Goal: Information Seeking & Learning: Find specific fact

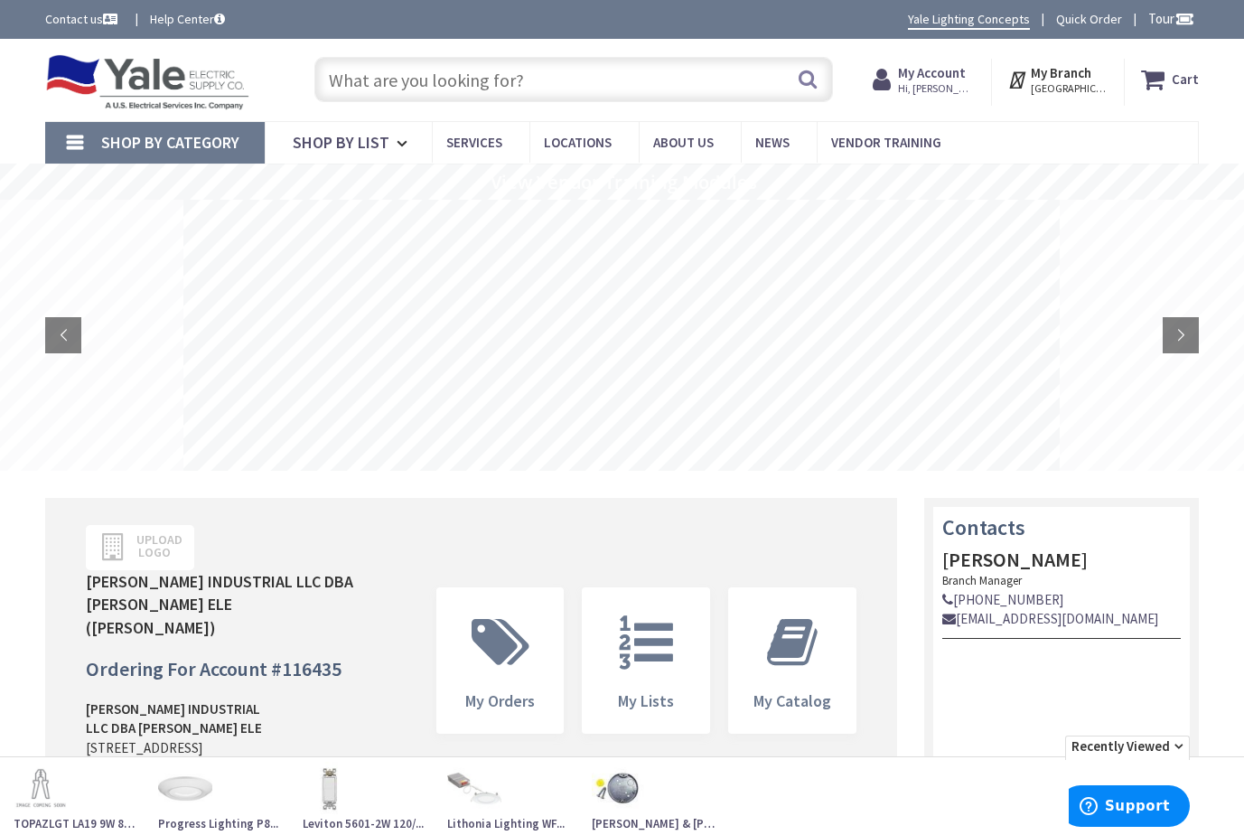
click at [405, 76] on input "text" at bounding box center [573, 79] width 519 height 45
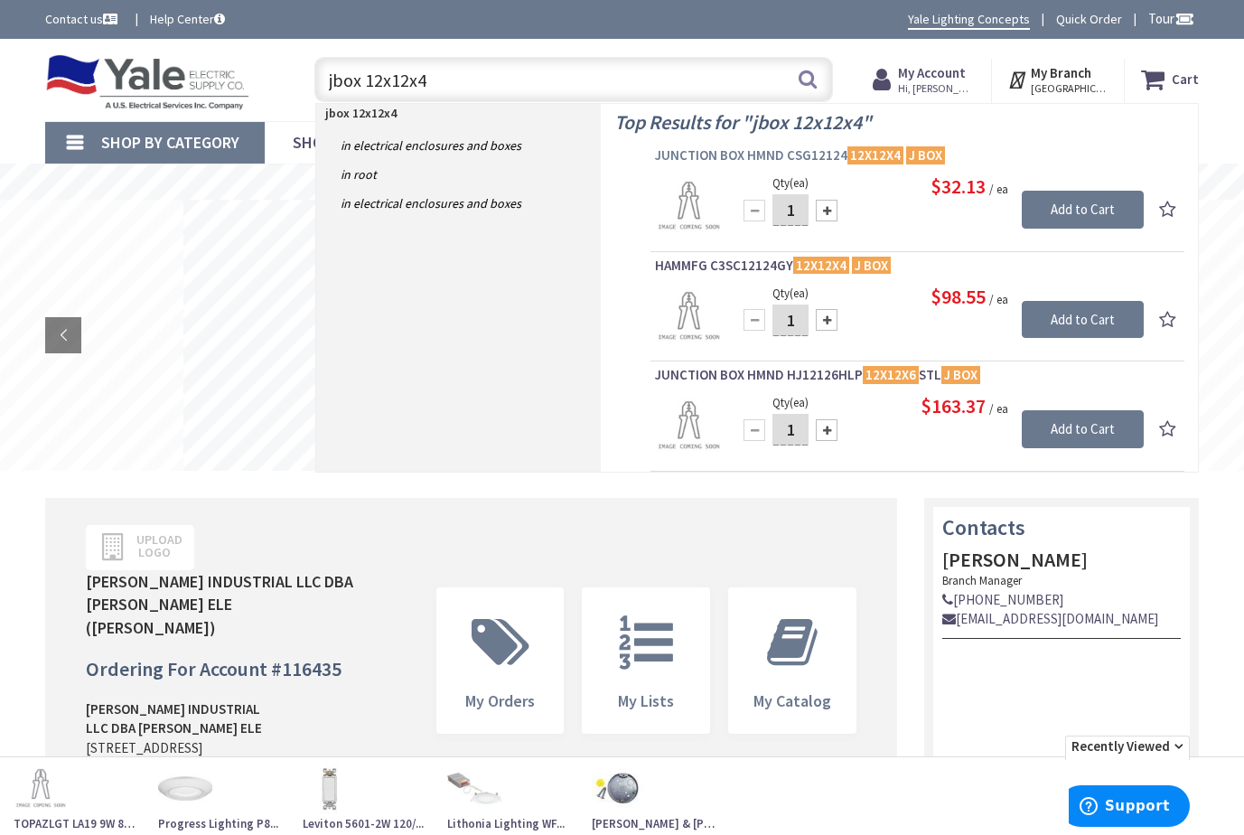
type input "jbox 12x12x4"
click at [776, 154] on span "JUNCTION BOX HMND CSG12124 12X12X4 J BOX" at bounding box center [917, 155] width 525 height 18
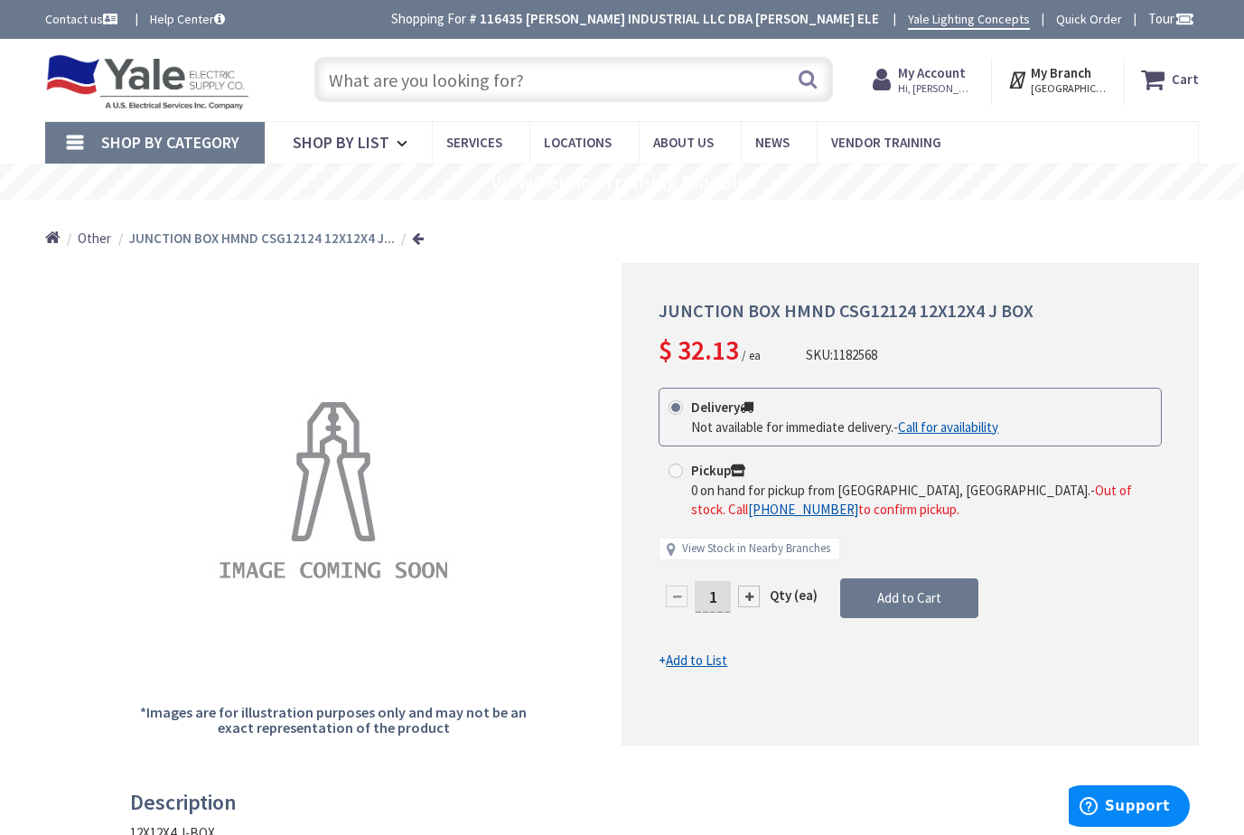
click at [507, 89] on input "text" at bounding box center [573, 79] width 519 height 45
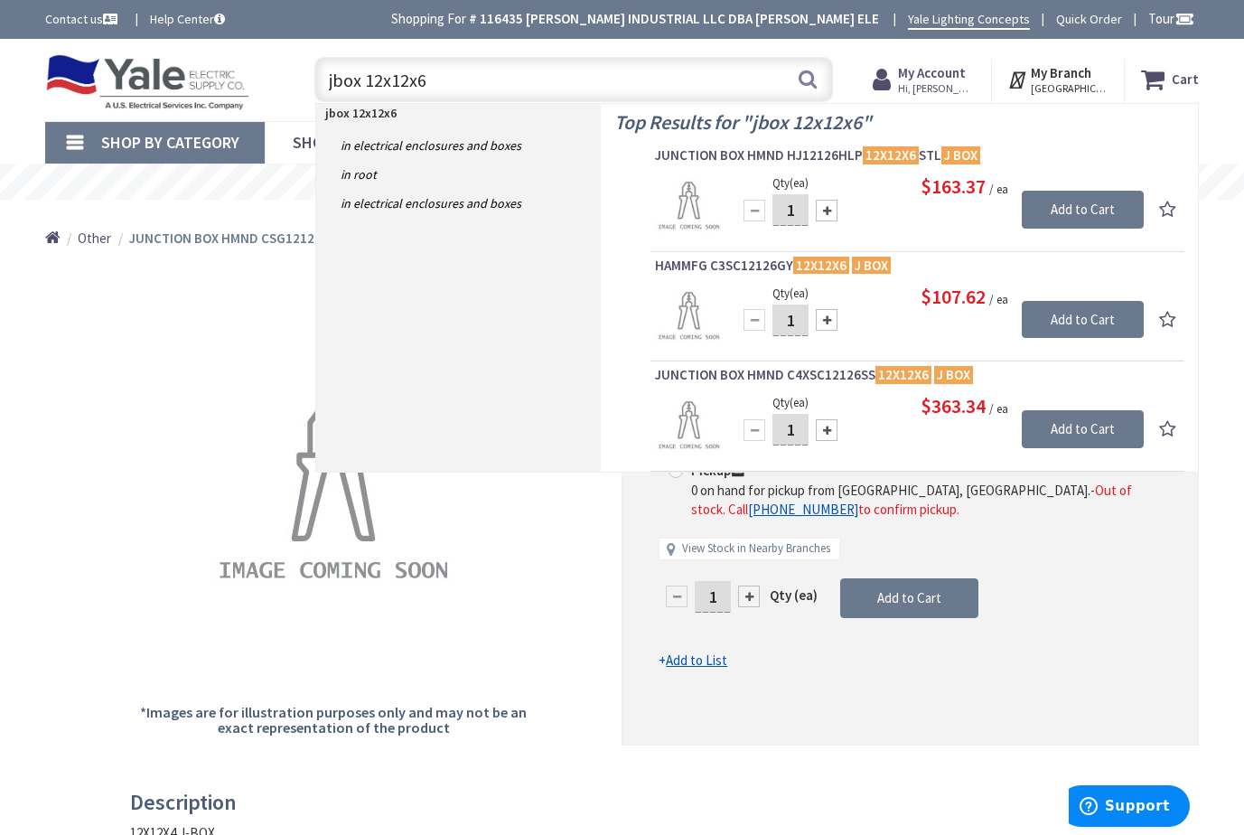
drag, startPoint x: 425, startPoint y: 80, endPoint x: 324, endPoint y: 78, distance: 100.3
click at [324, 78] on input "jbox 12x12x6" at bounding box center [573, 79] width 519 height 45
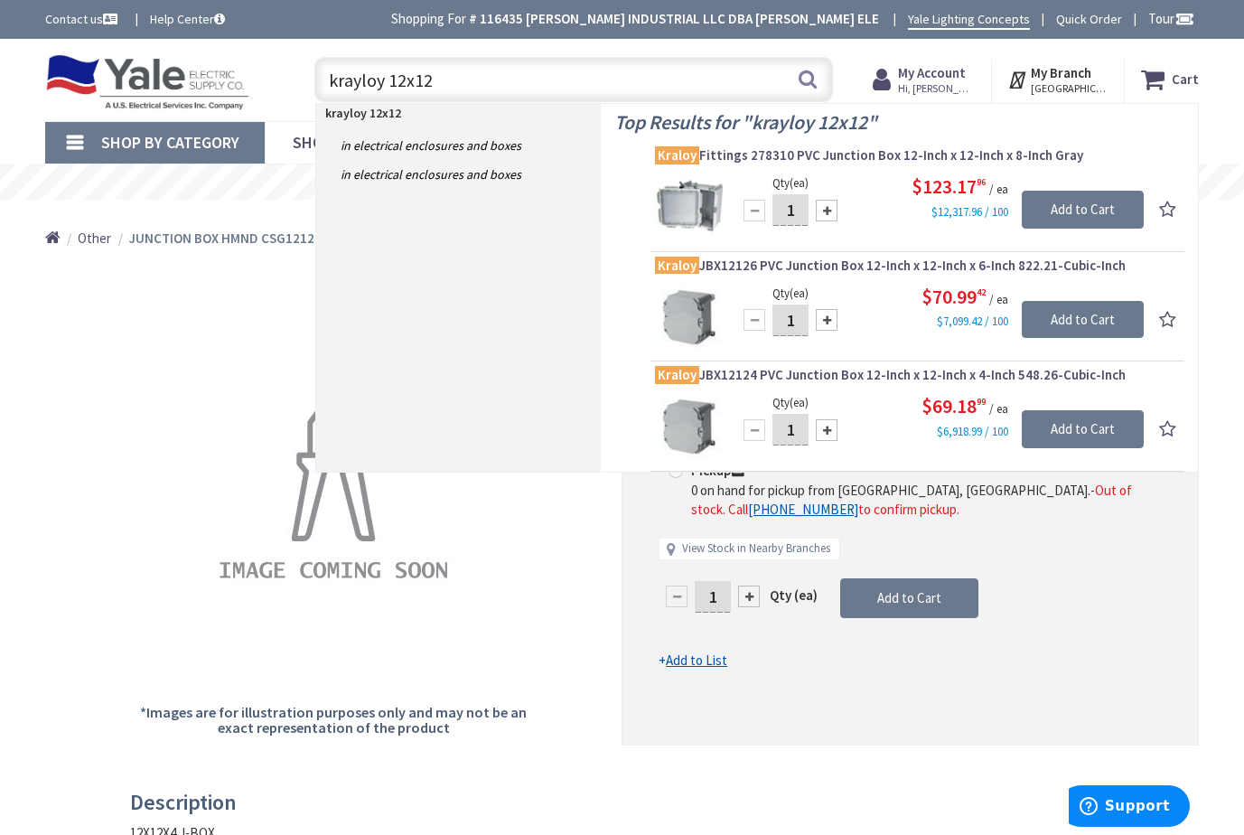
drag, startPoint x: 446, startPoint y: 79, endPoint x: 397, endPoint y: 82, distance: 48.9
click at [397, 82] on input "krayloy 12x12" at bounding box center [573, 79] width 519 height 45
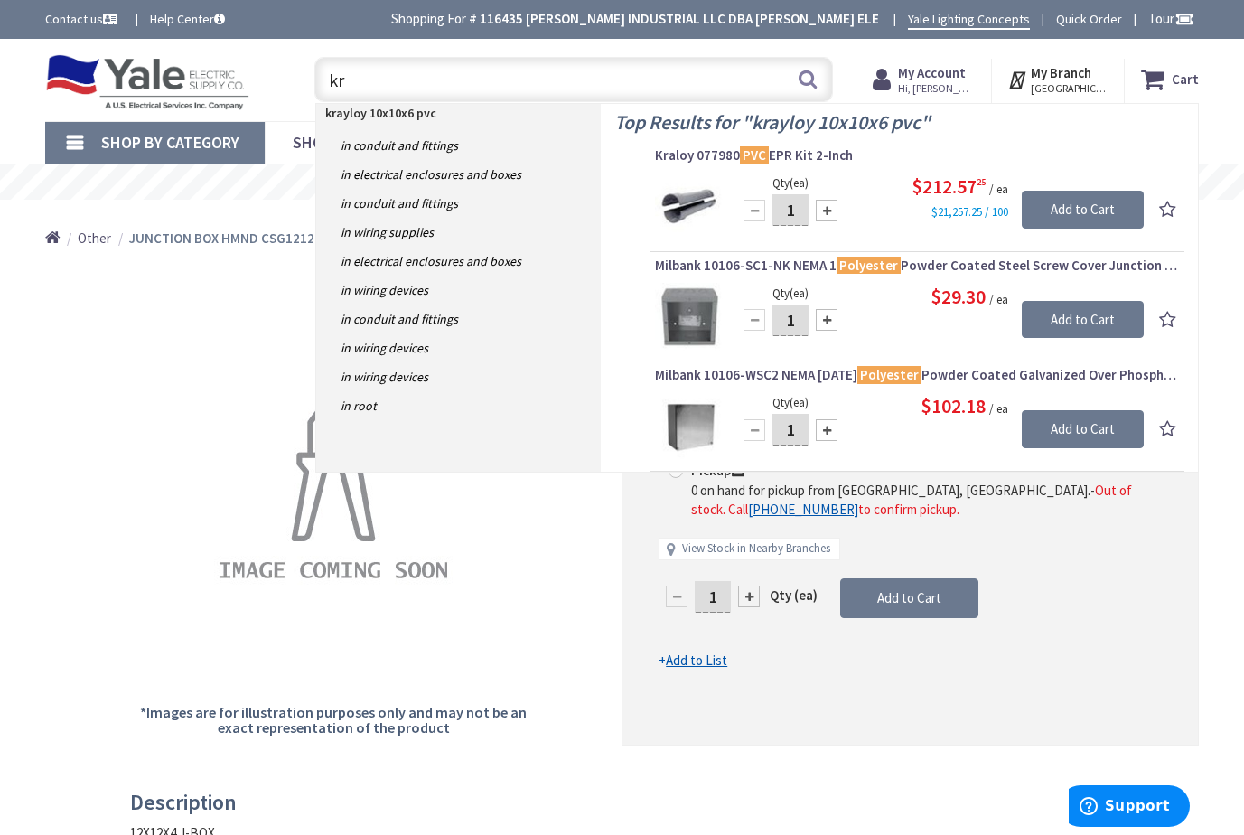
type input "k"
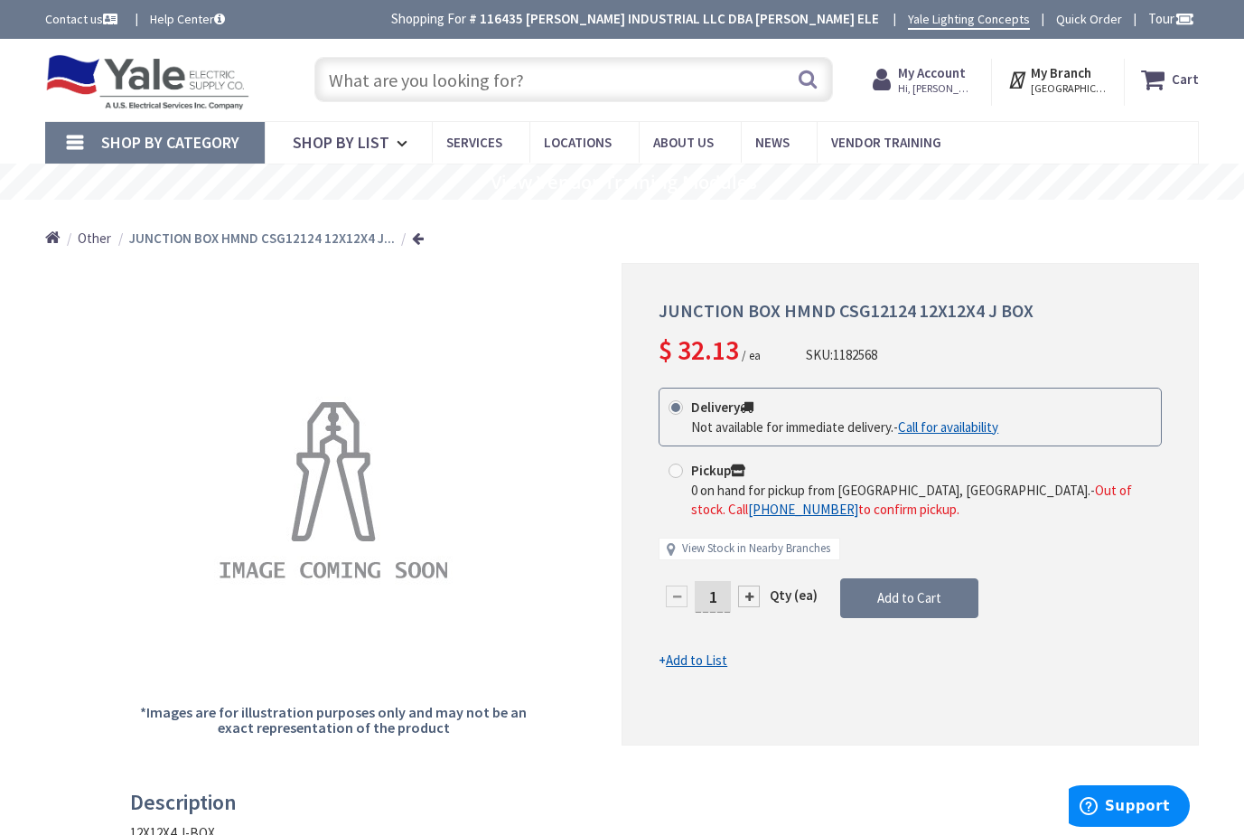
click at [481, 71] on input "text" at bounding box center [573, 79] width 519 height 45
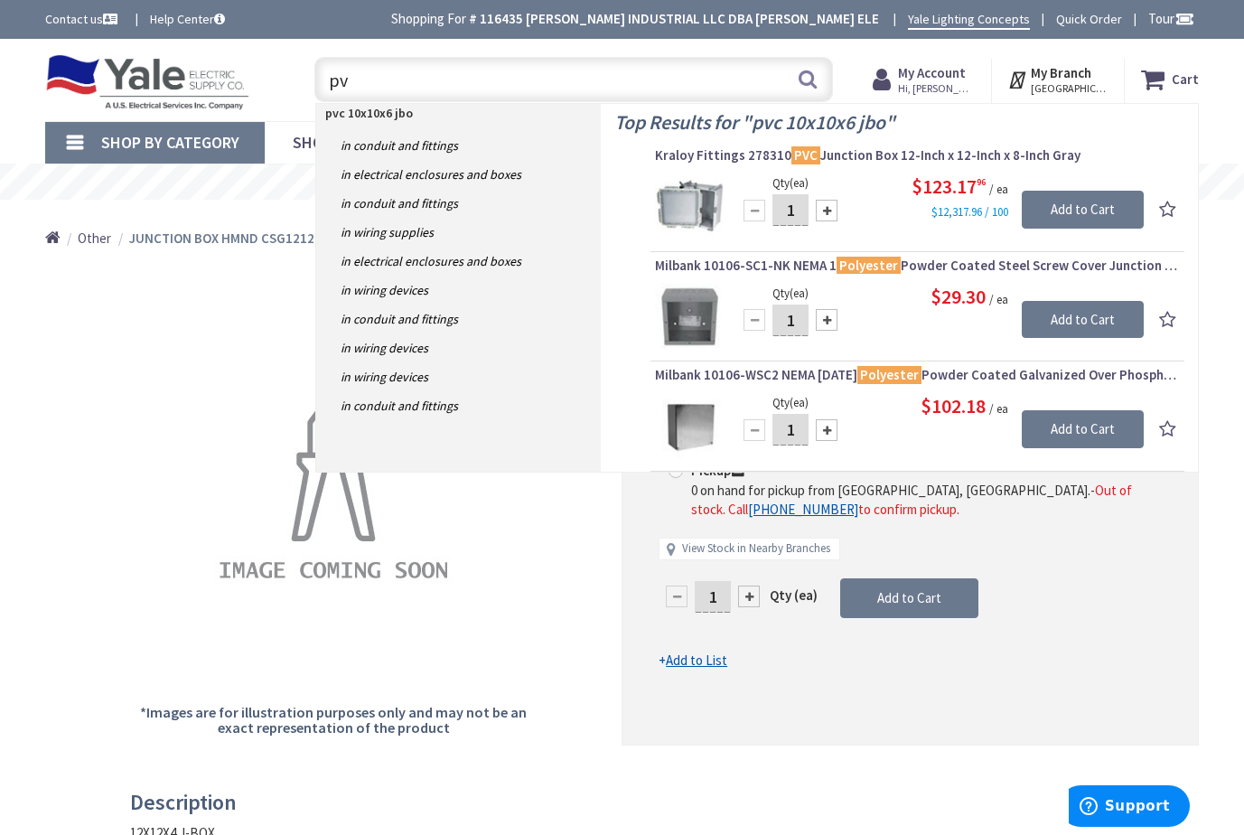
type input "p"
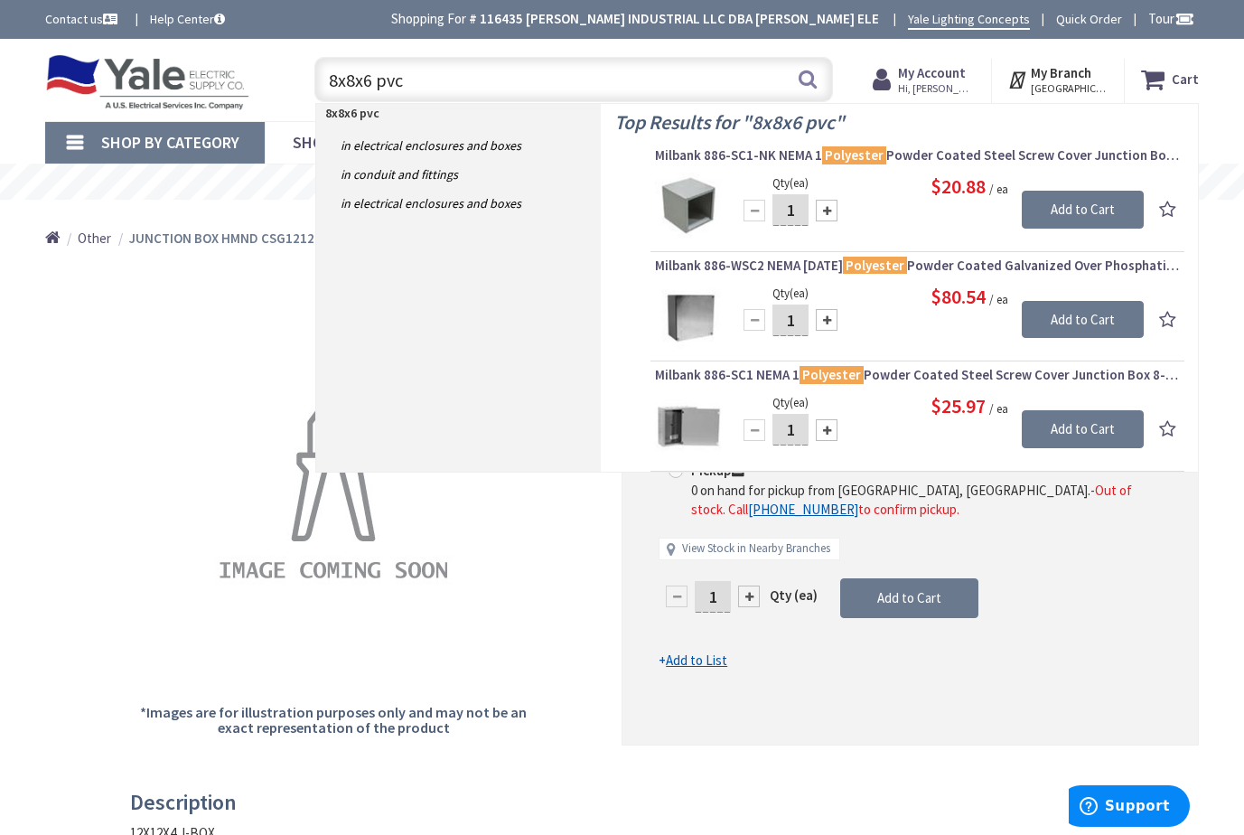
drag, startPoint x: 416, startPoint y: 77, endPoint x: 312, endPoint y: 80, distance: 104.8
click at [312, 80] on div "8x8x6 pvc 8x8x6 pvc Search" at bounding box center [569, 79] width 528 height 58
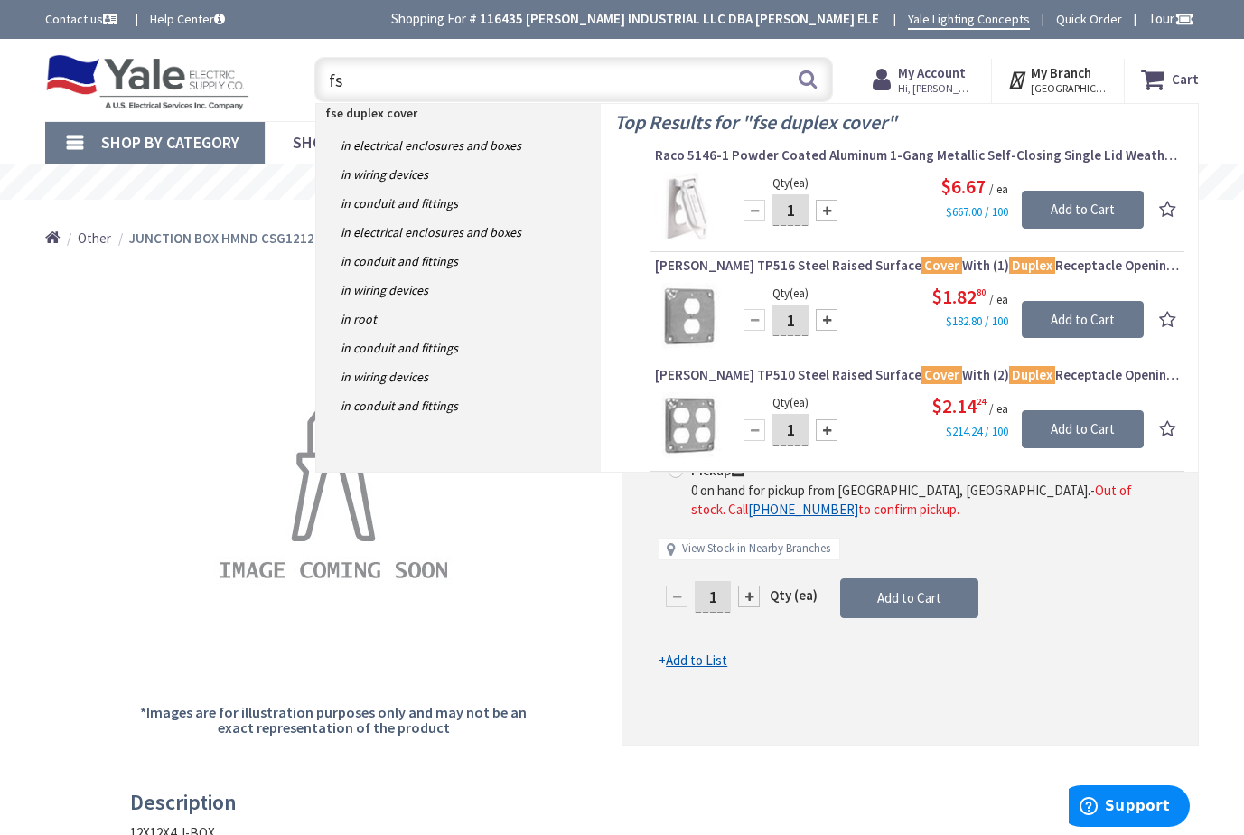
type input "f"
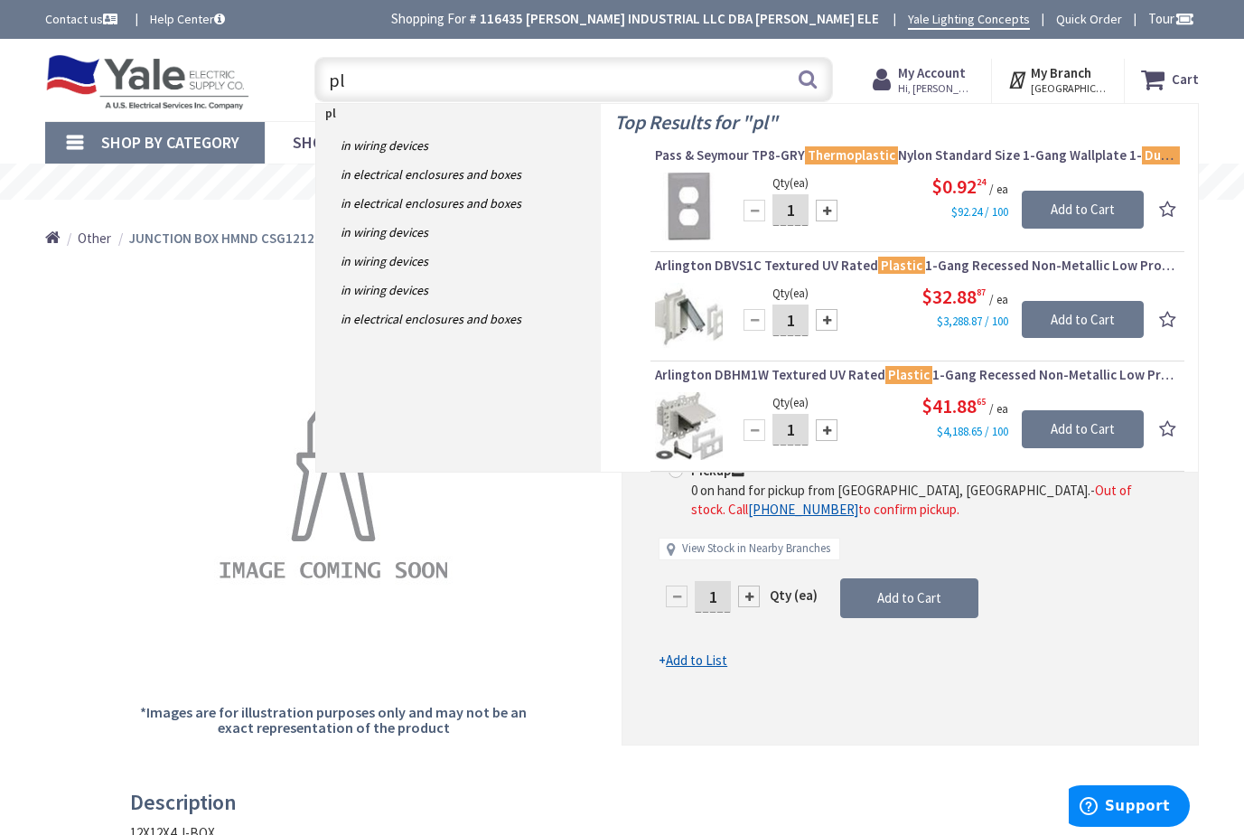
type input "p"
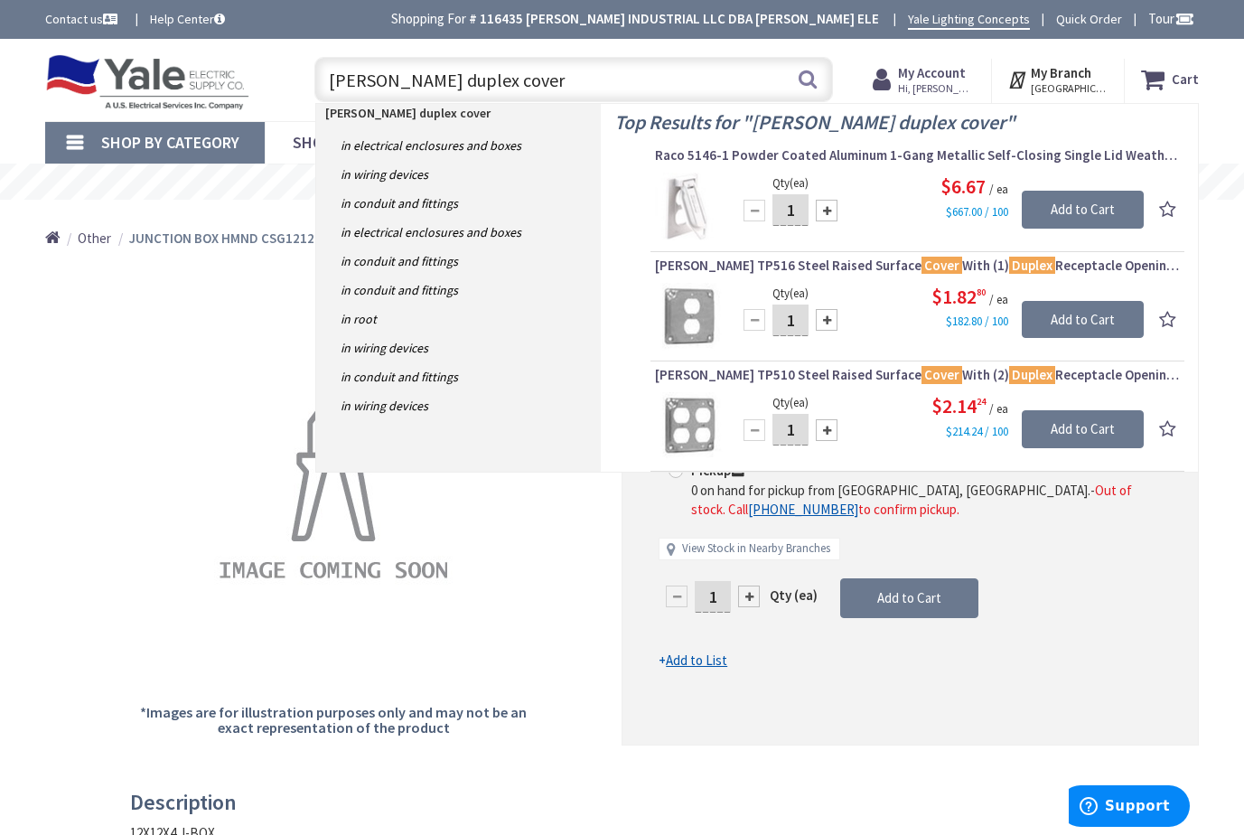
click at [380, 80] on input "carlon duplex cover" at bounding box center [573, 79] width 519 height 45
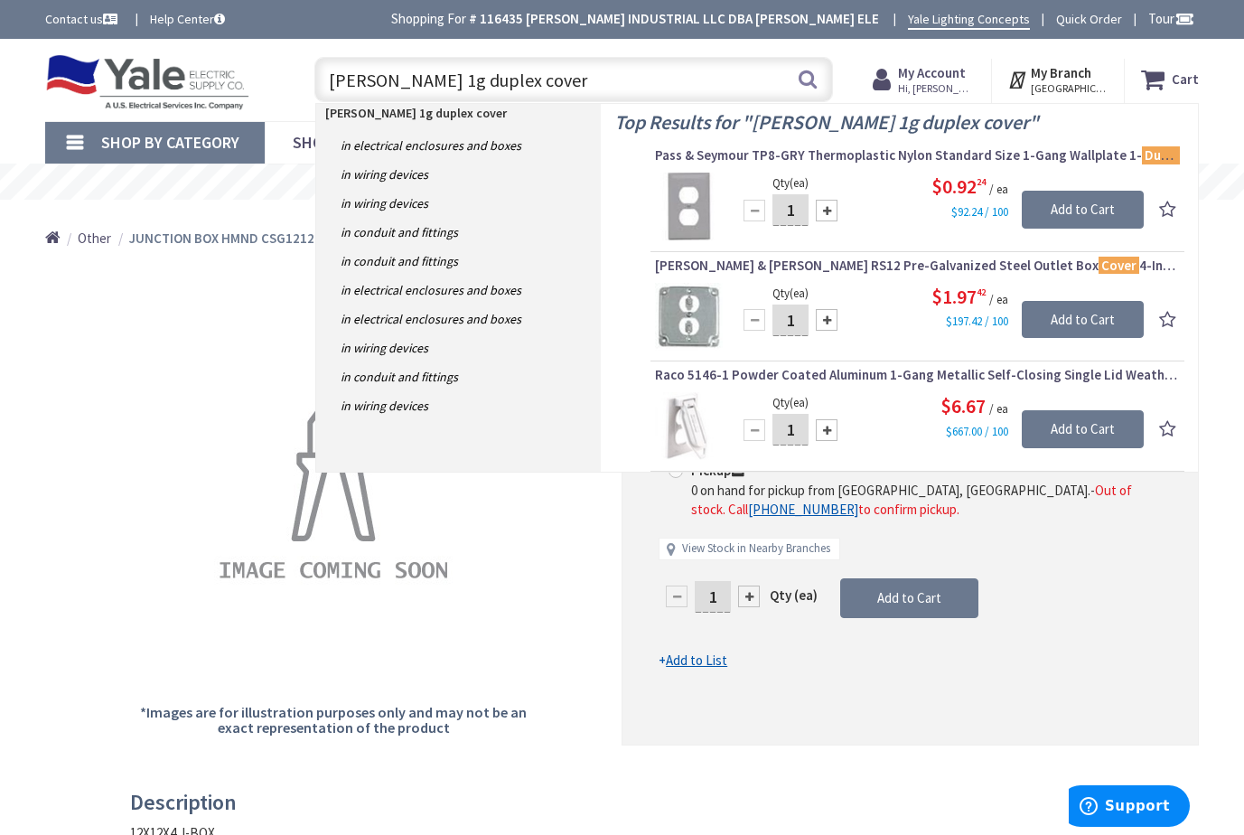
drag, startPoint x: 500, startPoint y: 79, endPoint x: 373, endPoint y: 87, distance: 126.7
click at [373, 87] on input "carlon 1g duplex cover" at bounding box center [573, 79] width 519 height 45
type input "carlon"
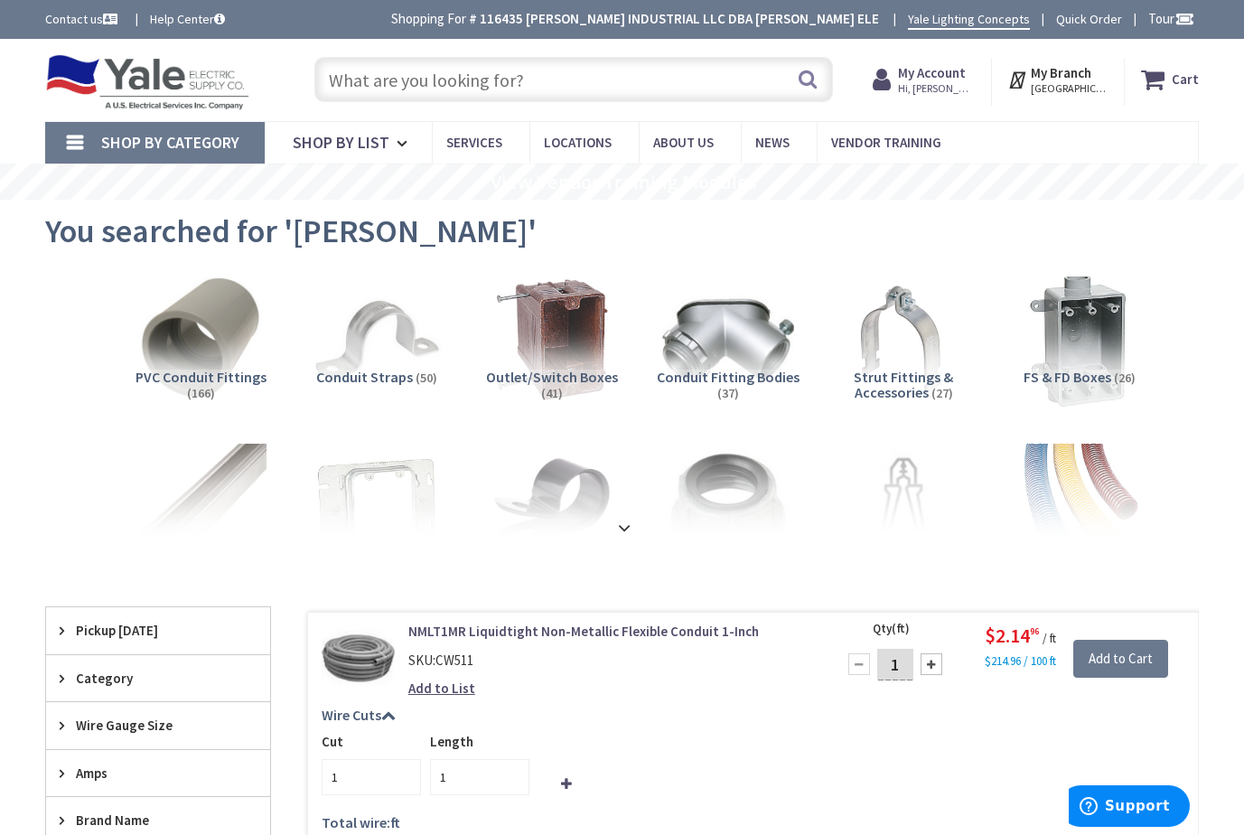
click at [1101, 330] on img at bounding box center [1078, 338] width 145 height 145
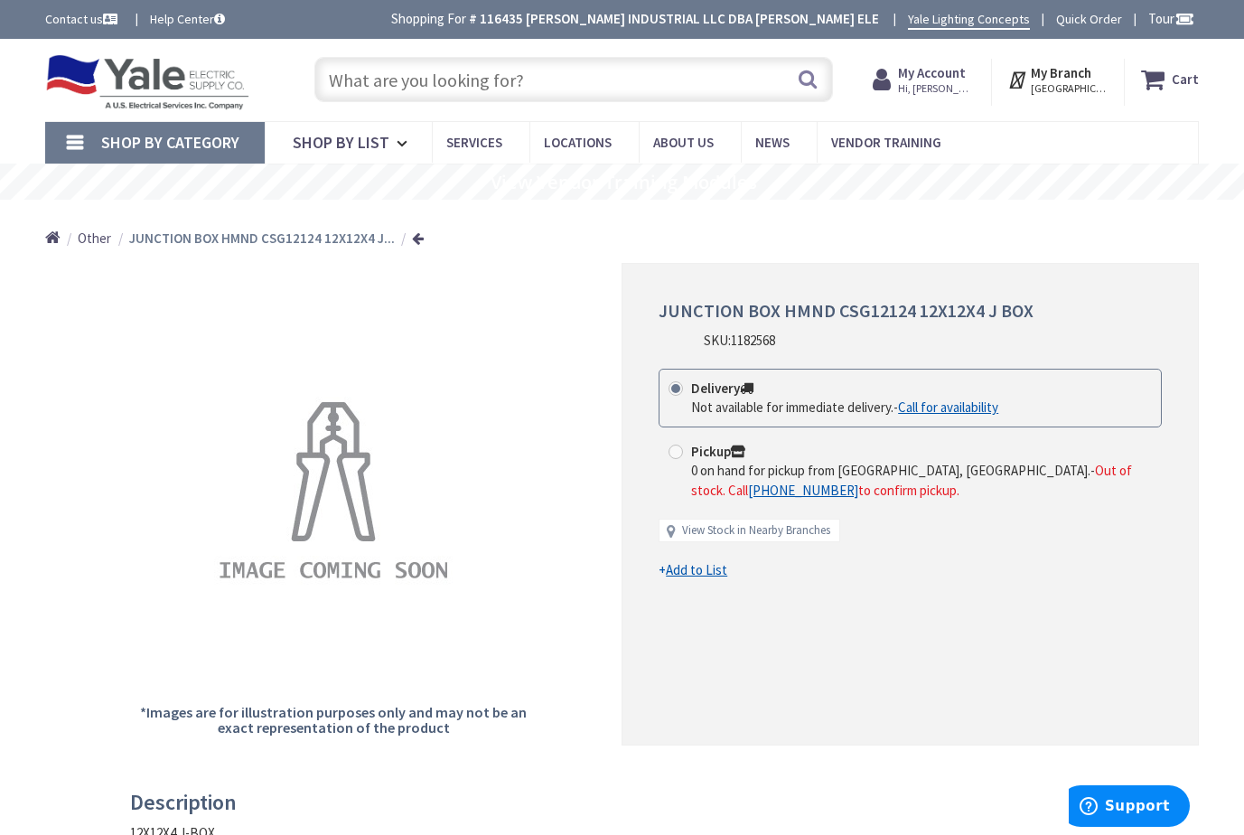
click at [520, 84] on input "text" at bounding box center [573, 79] width 519 height 45
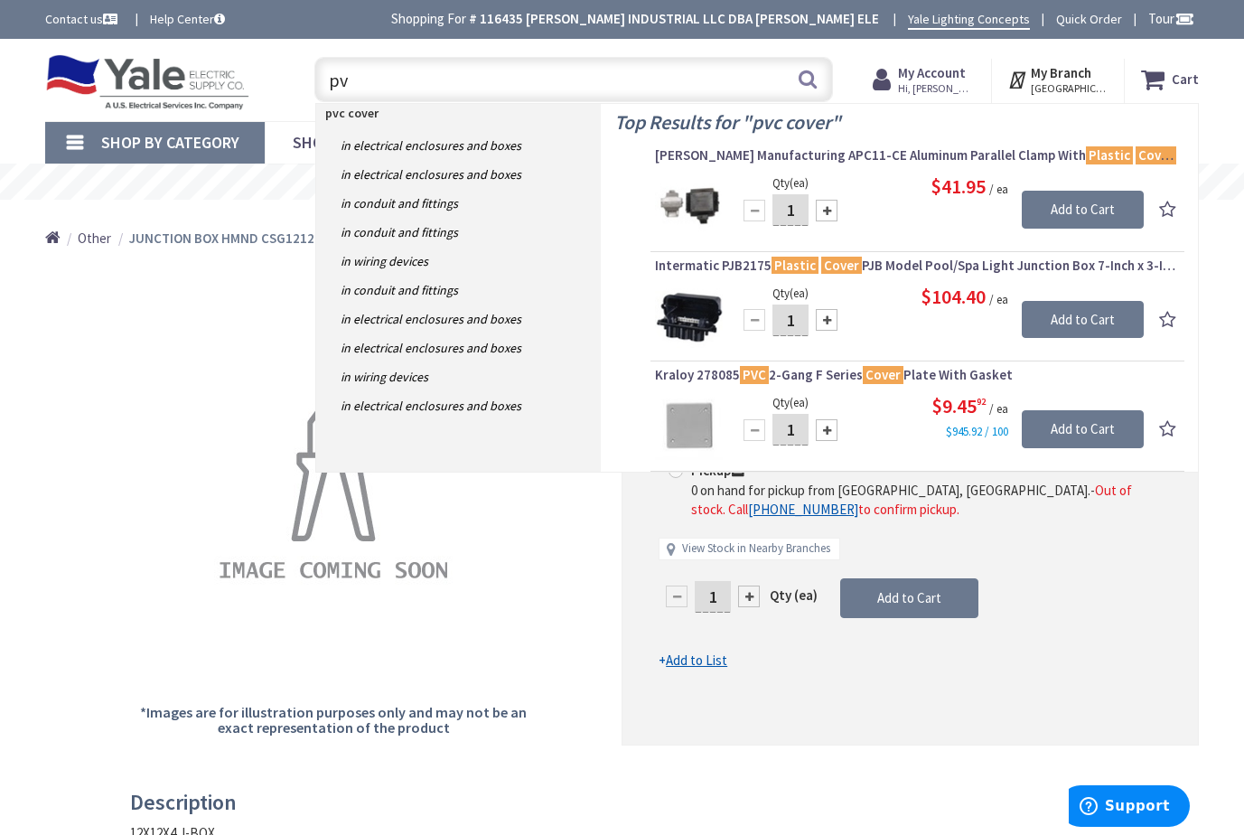
type input "p"
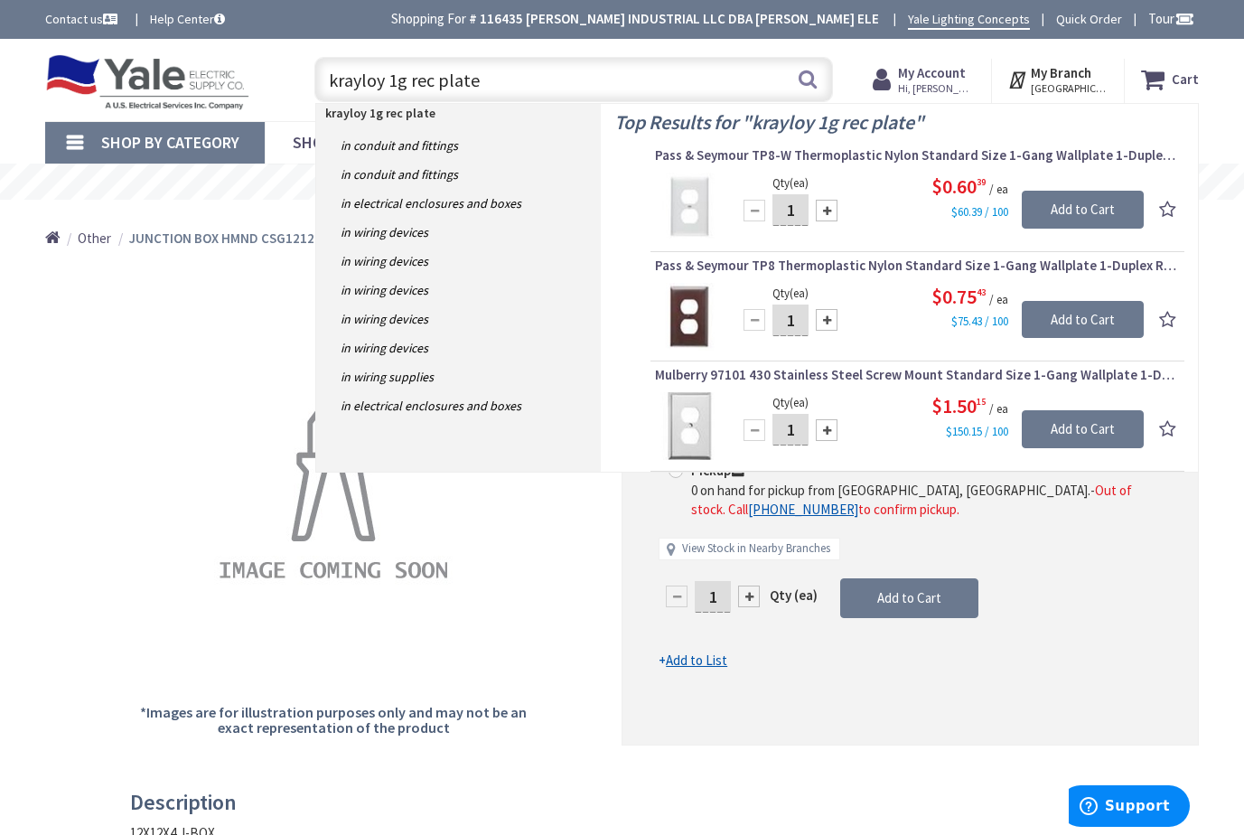
drag, startPoint x: 491, startPoint y: 85, endPoint x: 391, endPoint y: 78, distance: 100.5
click at [391, 78] on input "krayloy 1g rec plate" at bounding box center [573, 79] width 519 height 45
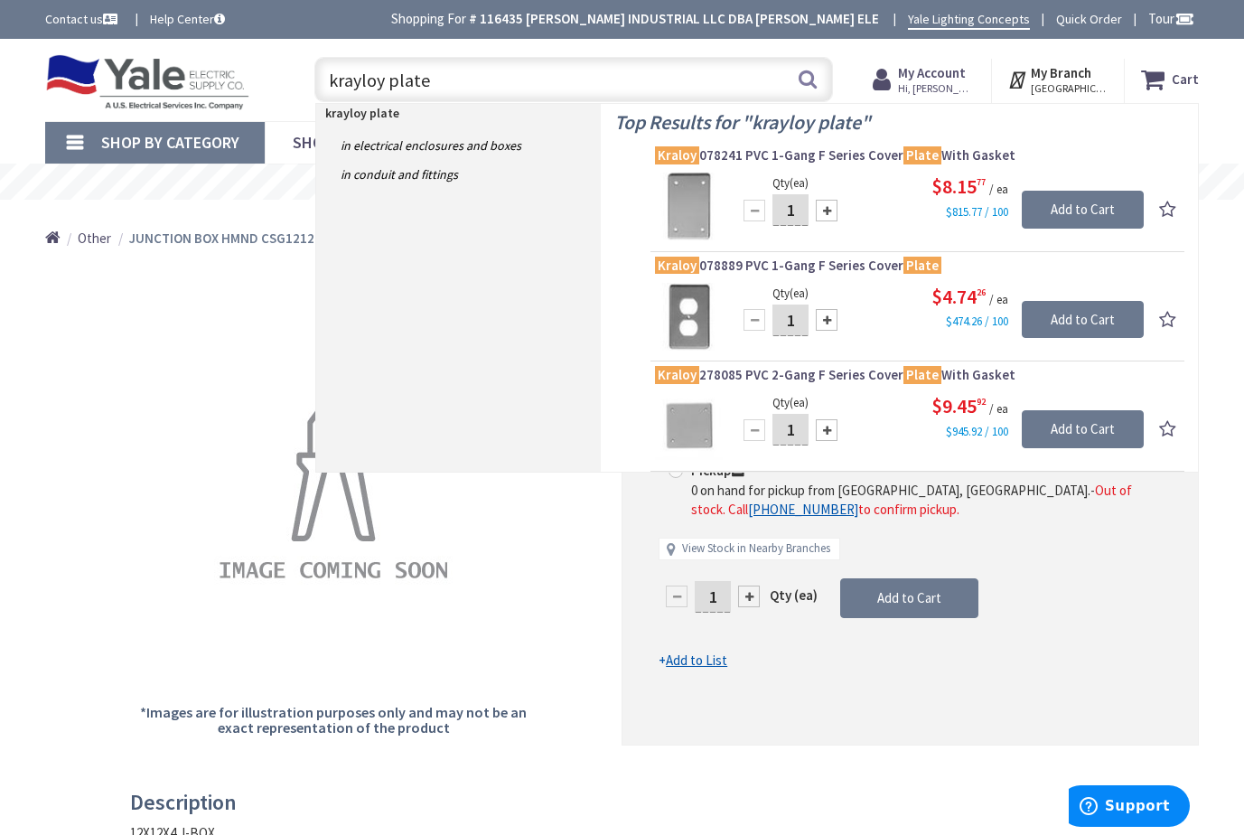
drag, startPoint x: 412, startPoint y: 81, endPoint x: 285, endPoint y: 81, distance: 126.5
click at [285, 81] on div "Toggle Nav krayloy plate krayloy plate Search Cart My Cart Close You have no it…" at bounding box center [622, 80] width 1181 height 61
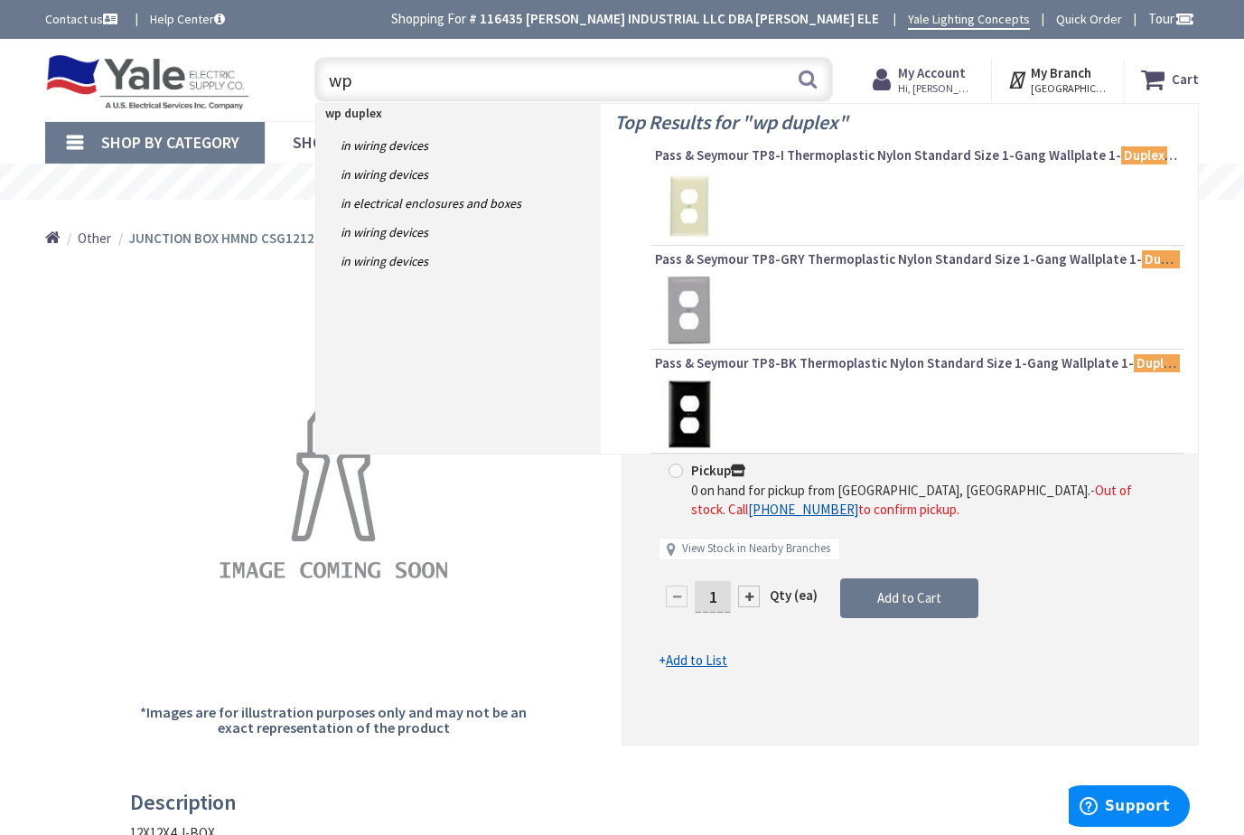
type input "w"
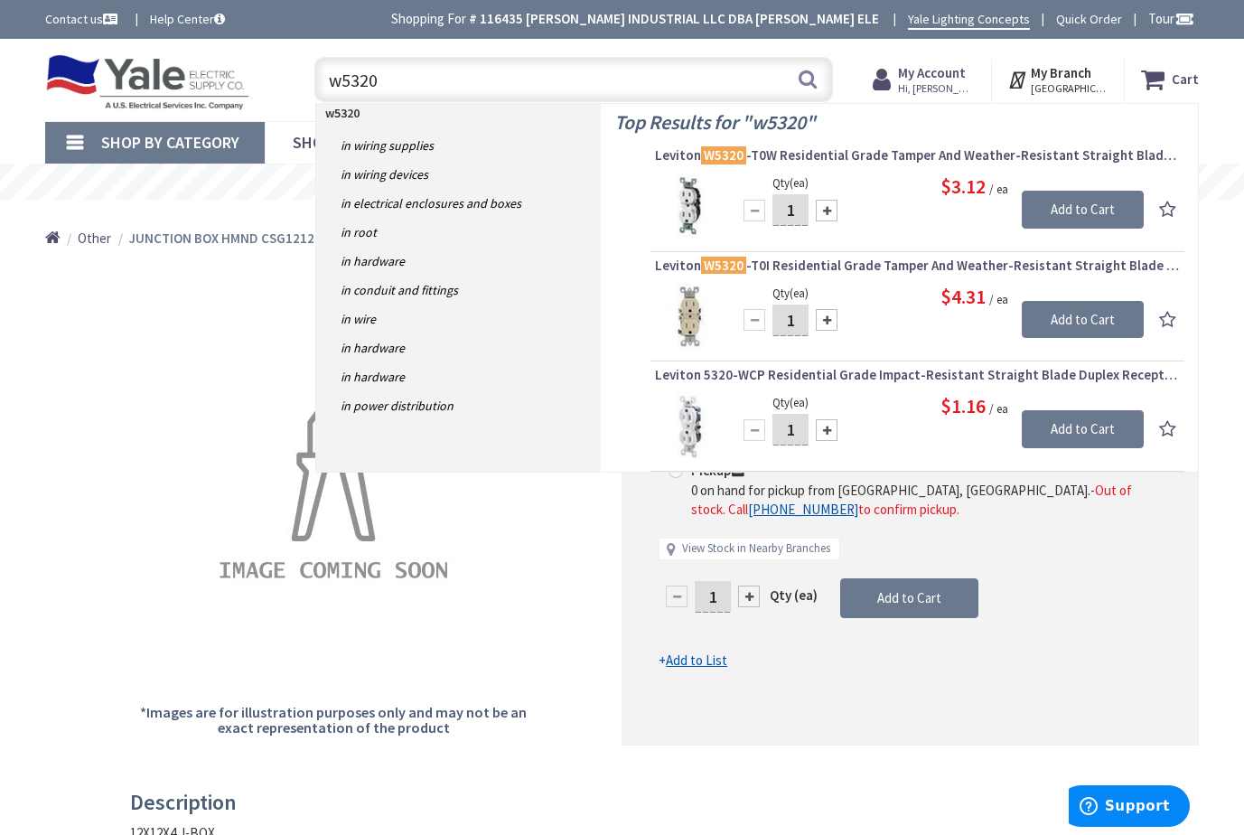
drag, startPoint x: 456, startPoint y: 76, endPoint x: 304, endPoint y: 86, distance: 152.1
click at [284, 98] on div "Toggle Nav w5320 w5320 Search Cart My Cart Close You have no items in your shop…" at bounding box center [622, 80] width 1181 height 61
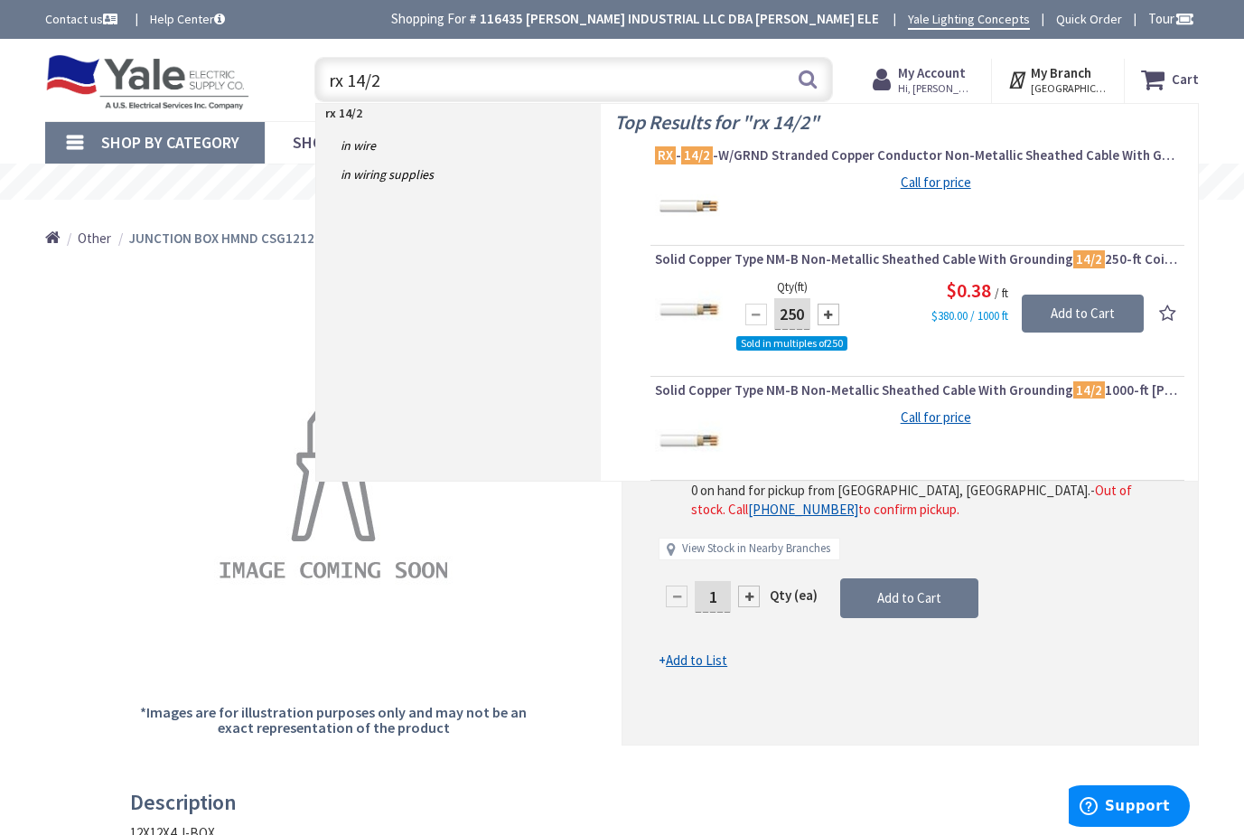
drag, startPoint x: 363, startPoint y: 83, endPoint x: 323, endPoint y: 81, distance: 39.8
click at [323, 81] on input "rx 14/2" at bounding box center [573, 79] width 519 height 45
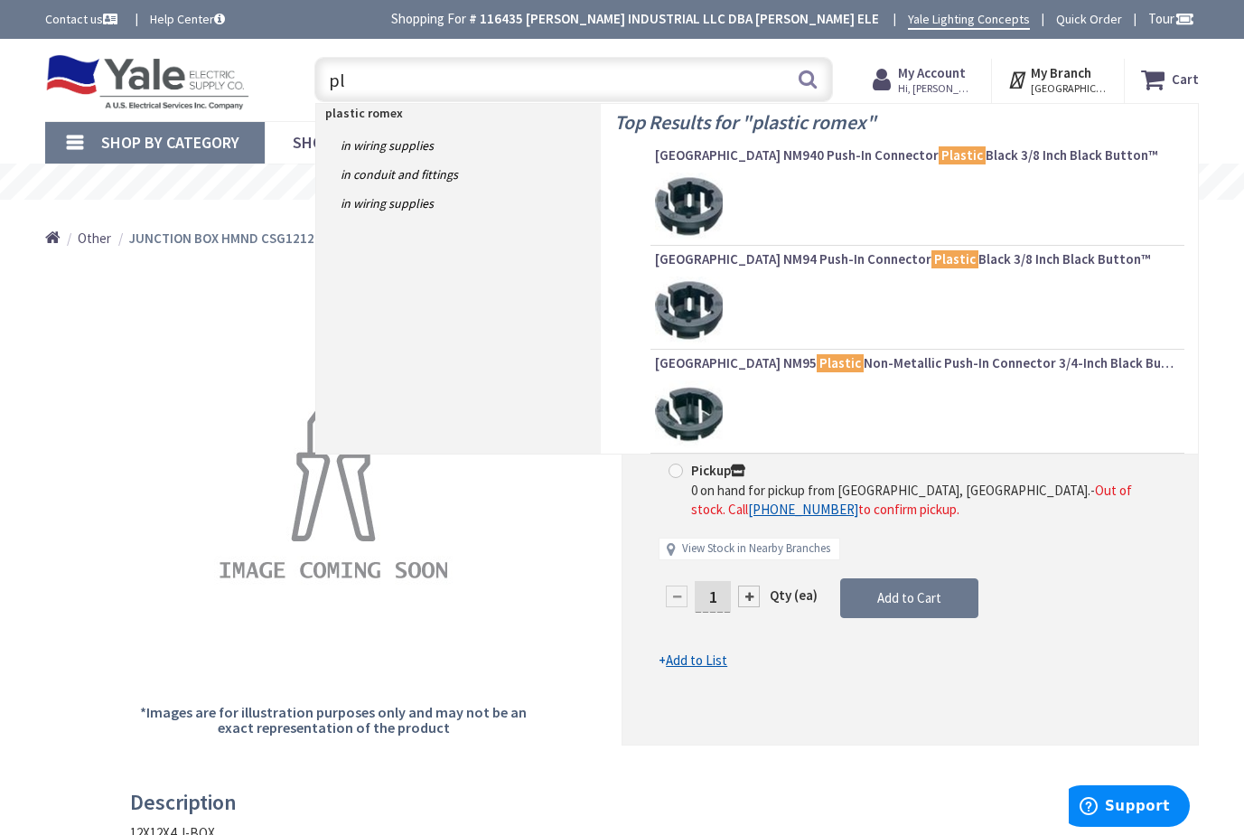
type input "p"
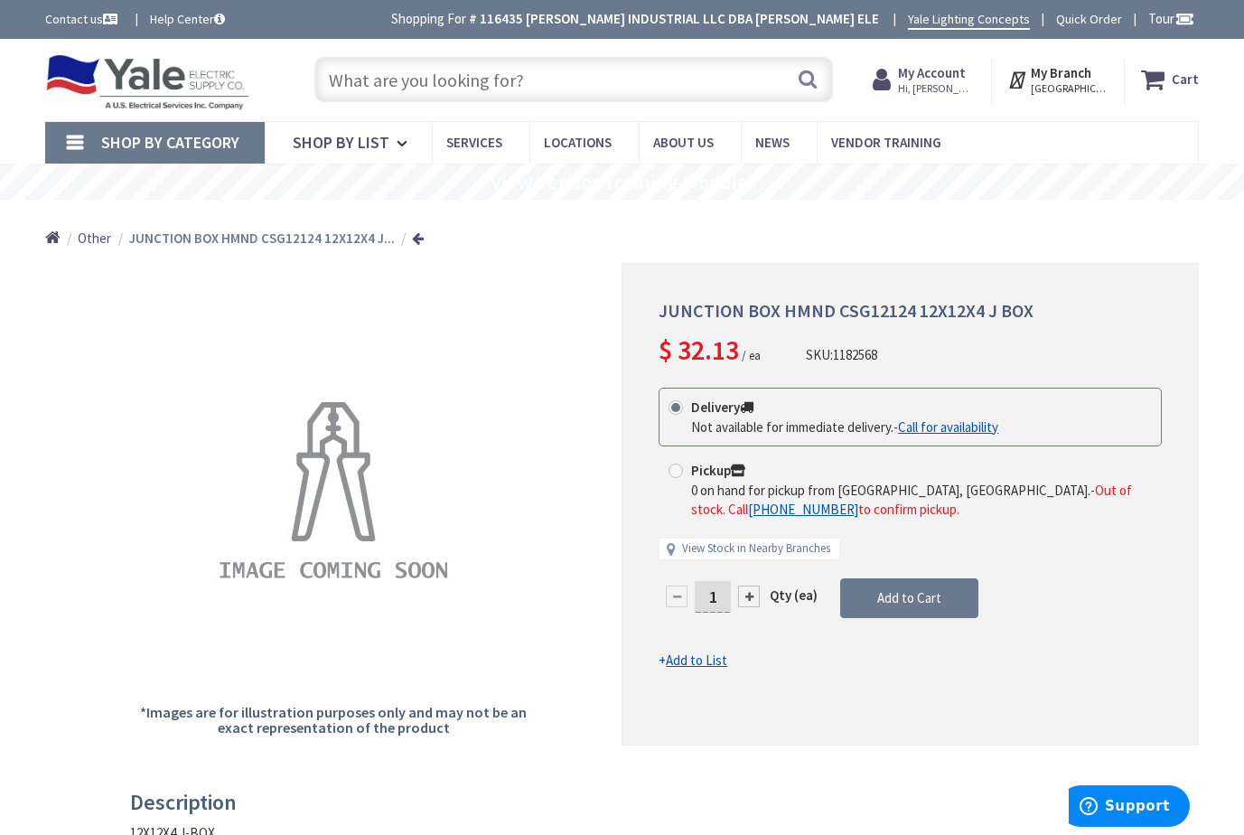
click at [394, 87] on input "text" at bounding box center [573, 79] width 519 height 45
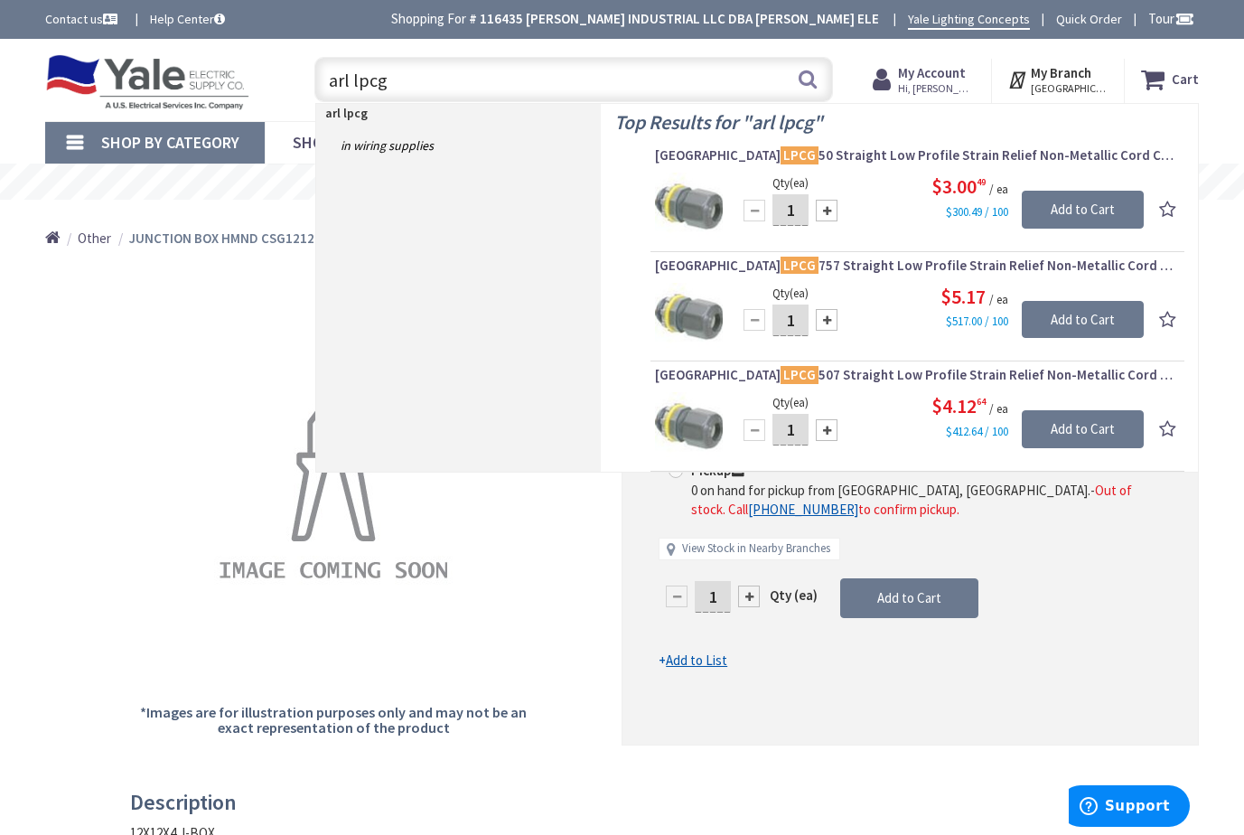
type input "arl lpcg"
